Goal: Task Accomplishment & Management: Complete application form

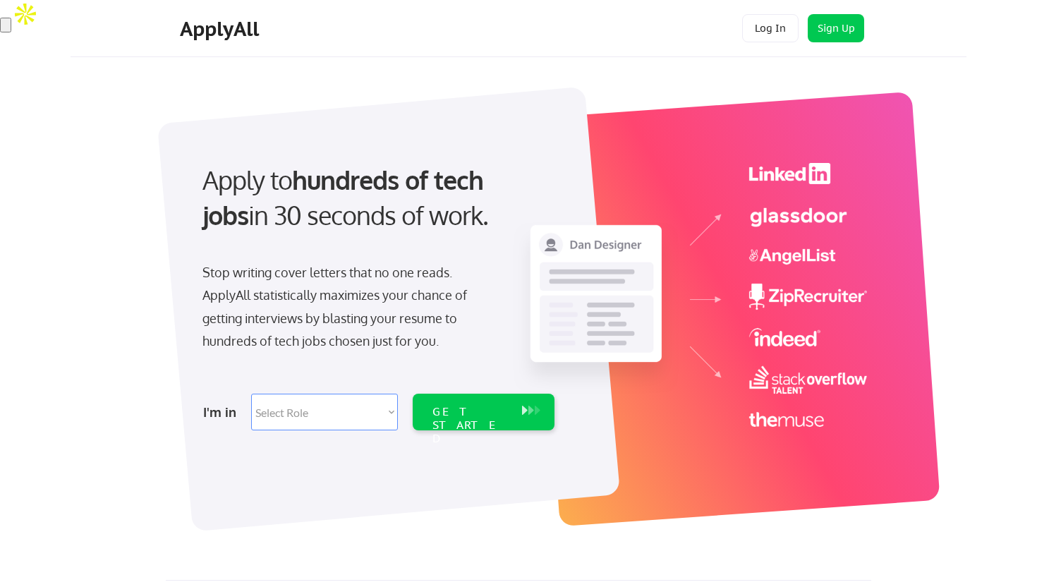
scroll to position [2, 0]
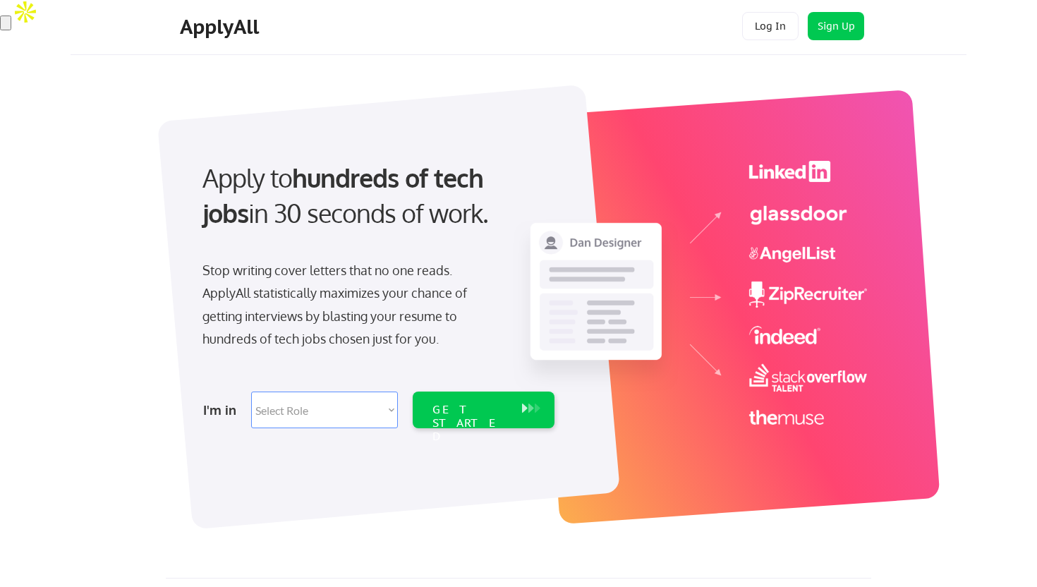
click at [380, 414] on select "Select Role Software Engineering Product Management Customer Success Sales UI/U…" at bounding box center [324, 410] width 147 height 37
select select ""customer_support""
click at [251, 392] on select "Select Role Software Engineering Product Management Customer Success Sales UI/U…" at bounding box center [324, 410] width 147 height 37
select select ""customer_support""
click at [454, 411] on div "GET STARTED" at bounding box center [469, 423] width 75 height 41
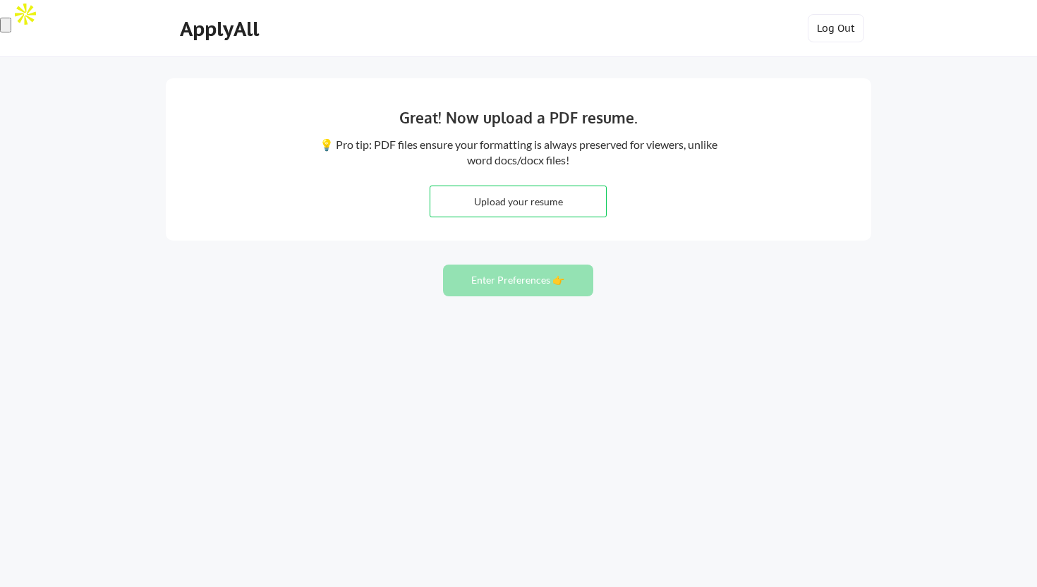
click at [574, 202] on input "file" at bounding box center [518, 201] width 176 height 30
type input "C:\fakepath\Lynda Noronha CV.pdf"
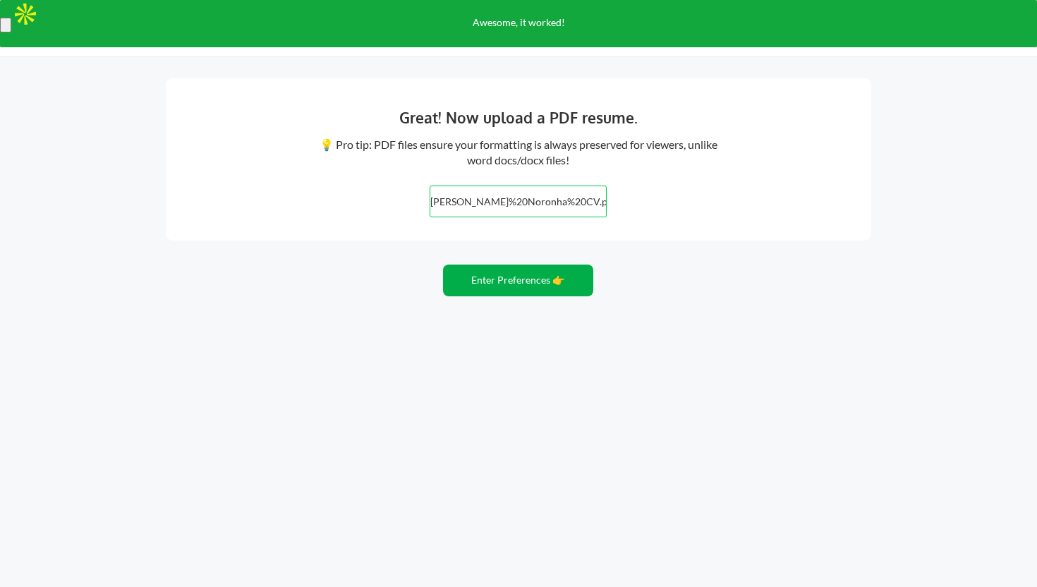
click at [559, 289] on button "Enter Preferences 👉" at bounding box center [518, 281] width 150 height 32
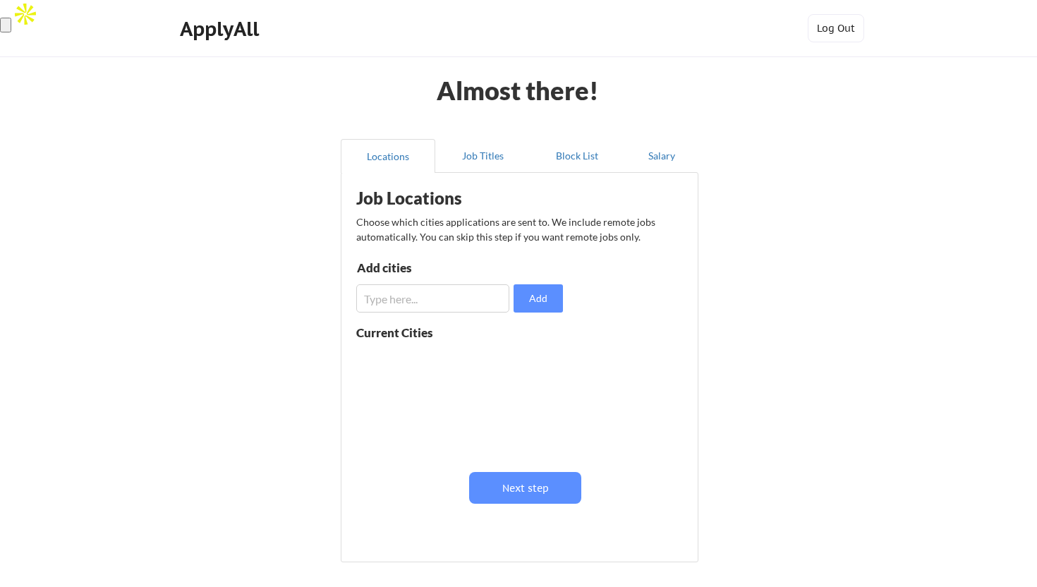
click at [475, 303] on input "input" at bounding box center [432, 298] width 153 height 28
type input "united kingdo"
